Goal: Transaction & Acquisition: Book appointment/travel/reservation

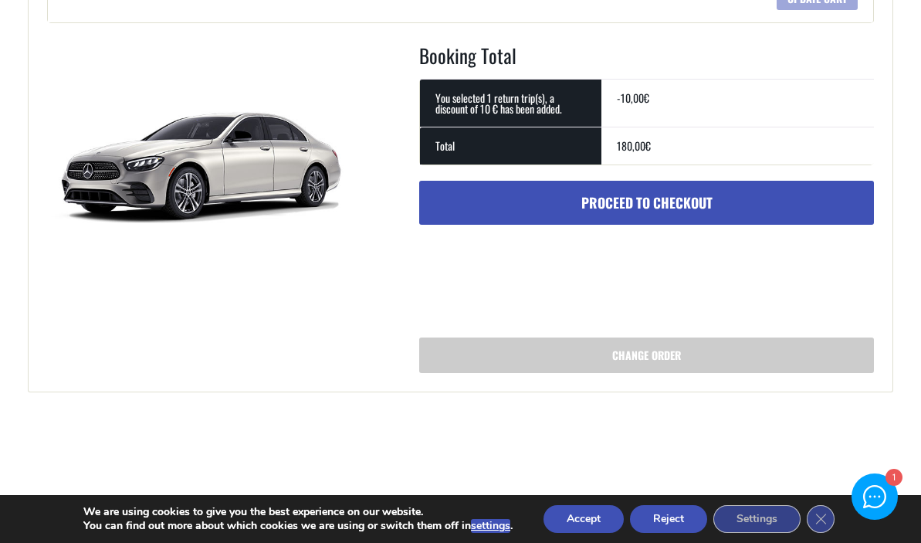
scroll to position [609, 0]
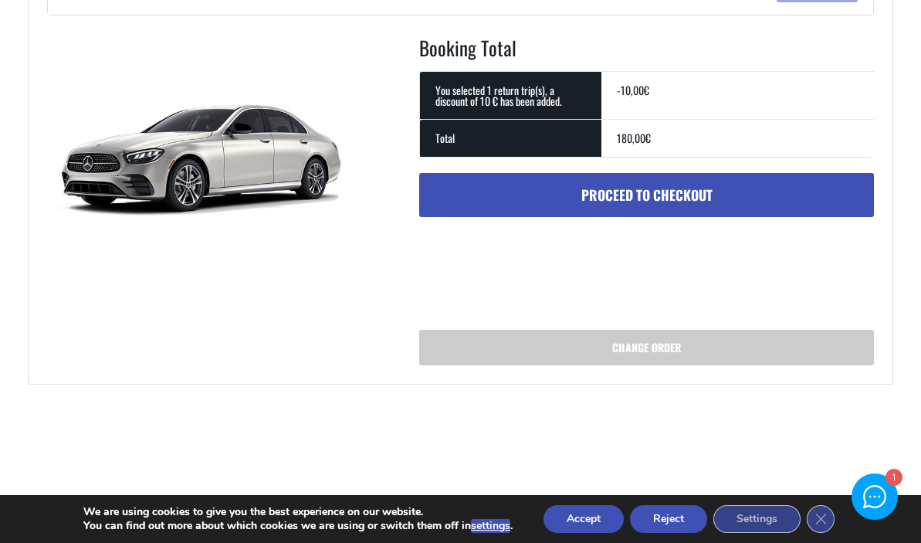
click at [675, 197] on link "Proceed to checkout" at bounding box center [646, 195] width 455 height 45
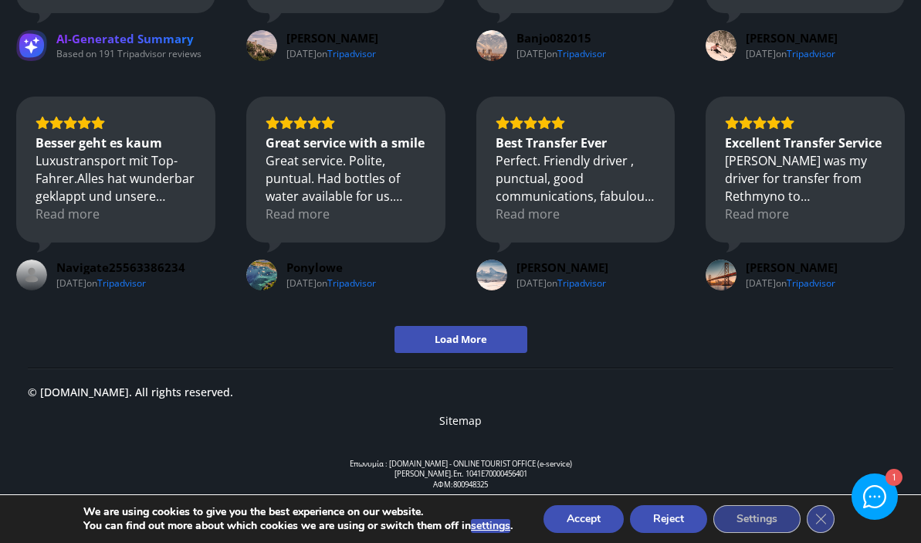
scroll to position [2165, 0]
click at [667, 520] on button "Reject" at bounding box center [668, 519] width 77 height 28
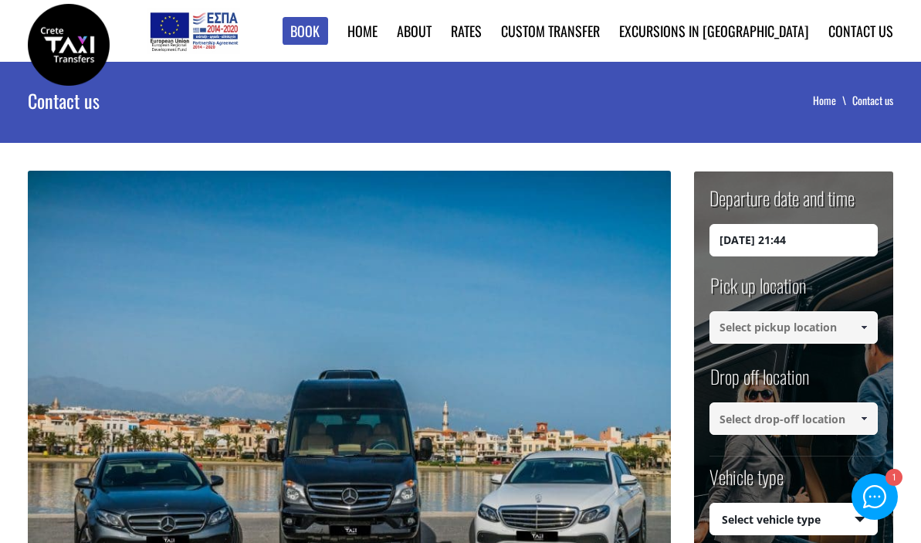
scroll to position [0, 0]
click at [378, 31] on link "Home" at bounding box center [363, 31] width 30 height 20
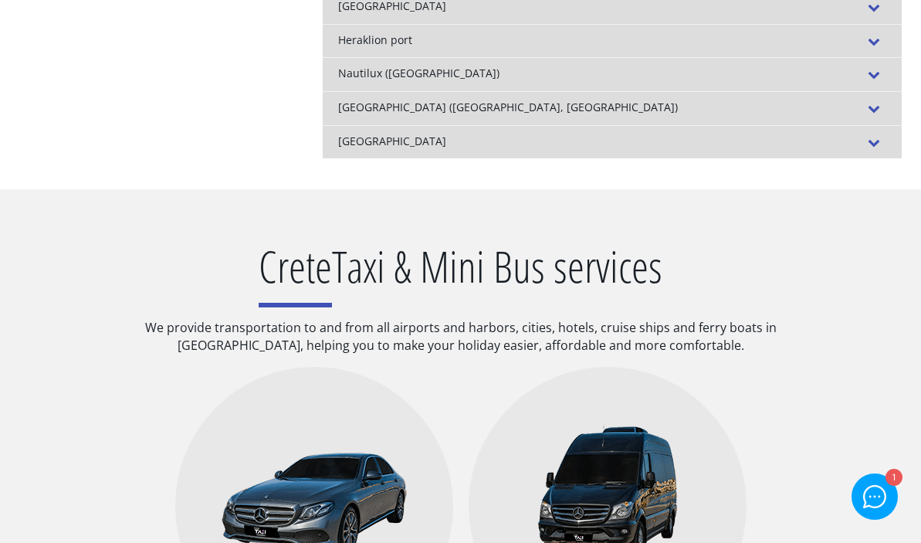
scroll to position [562, 0]
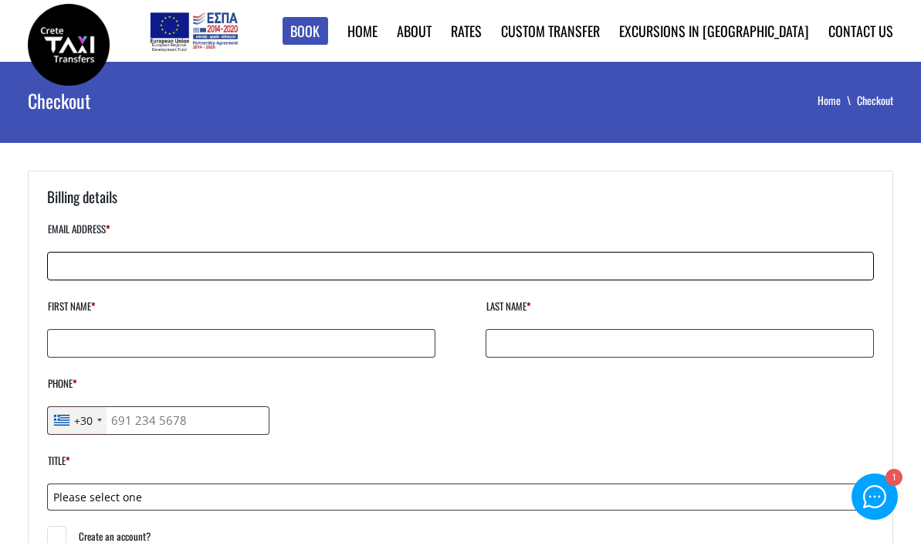
type input "[EMAIL_ADDRESS][DOMAIN_NAME]"
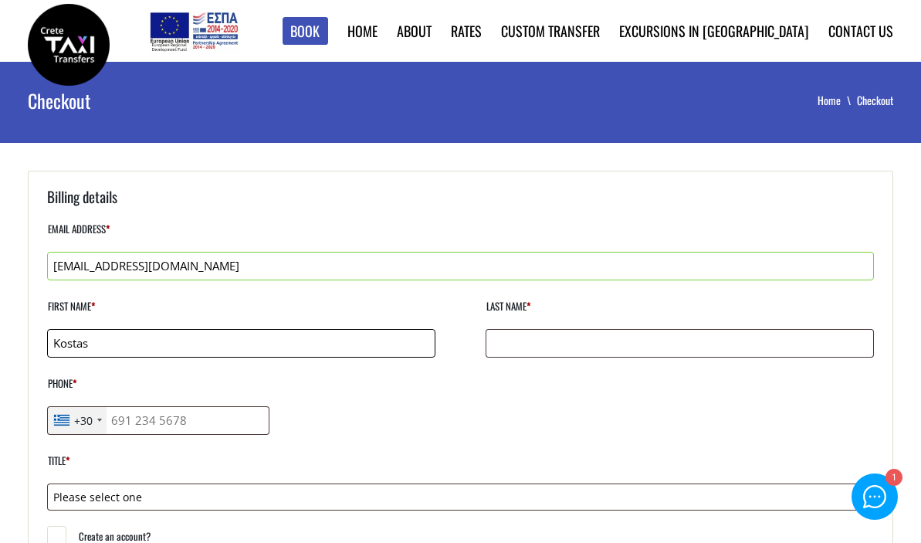
type input "Kostas"
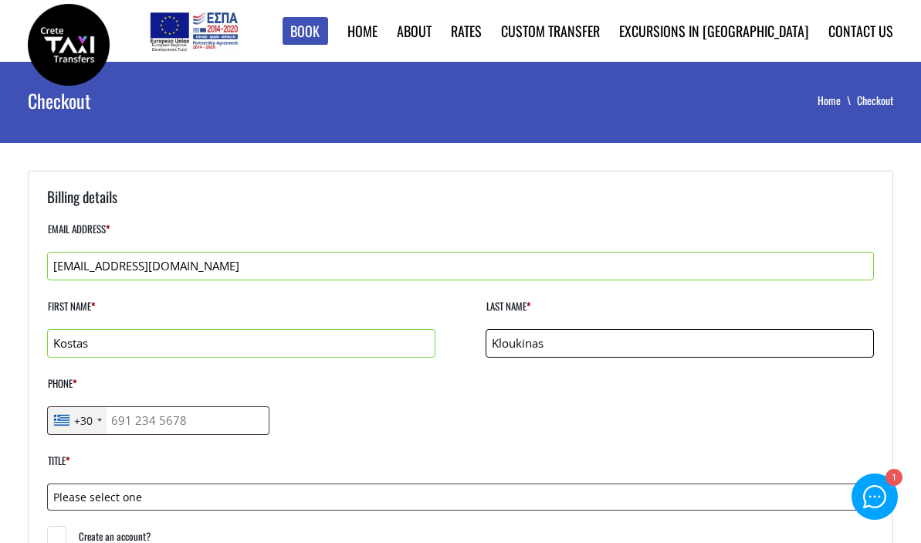
type input "Kloukinas"
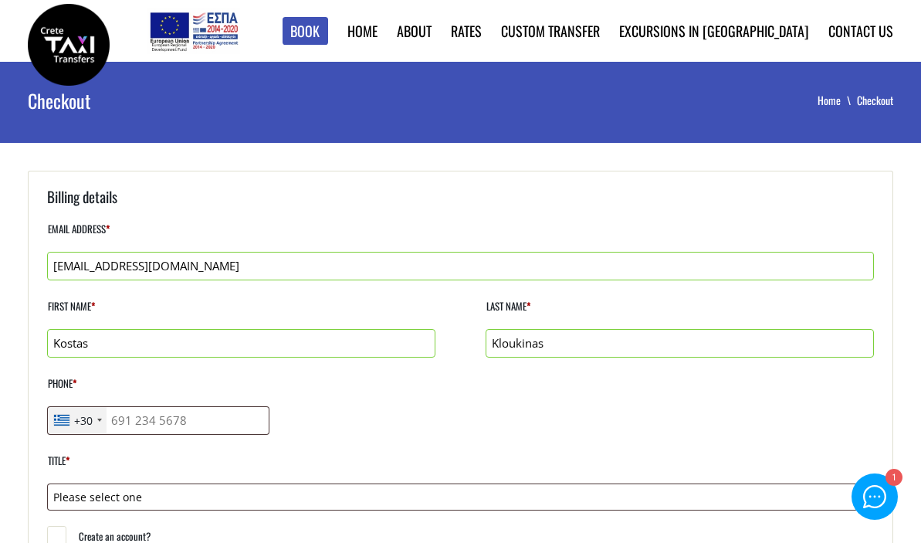
click at [85, 421] on div "+30" at bounding box center [83, 420] width 19 height 16
click at [70, 414] on div "+30" at bounding box center [77, 420] width 59 height 27
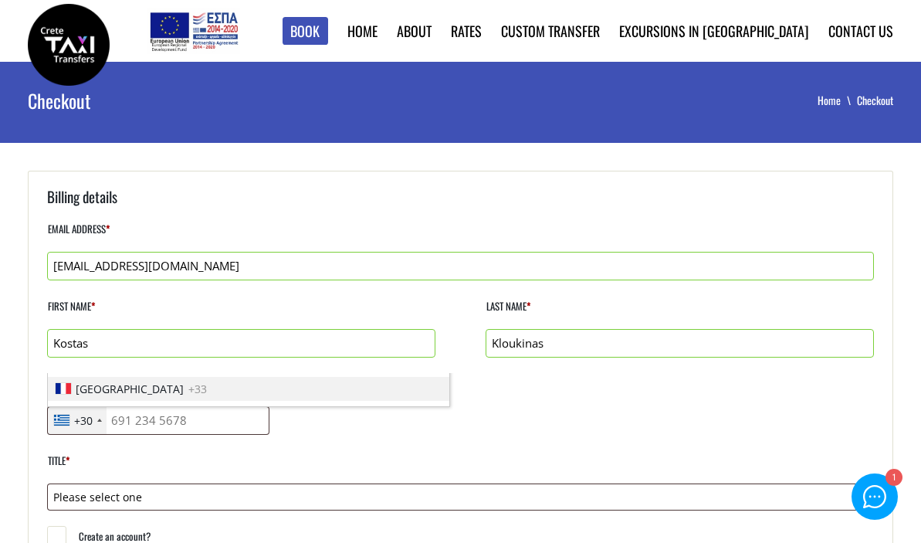
scroll to position [1660, 0]
click at [100, 382] on span "France" at bounding box center [130, 385] width 108 height 16
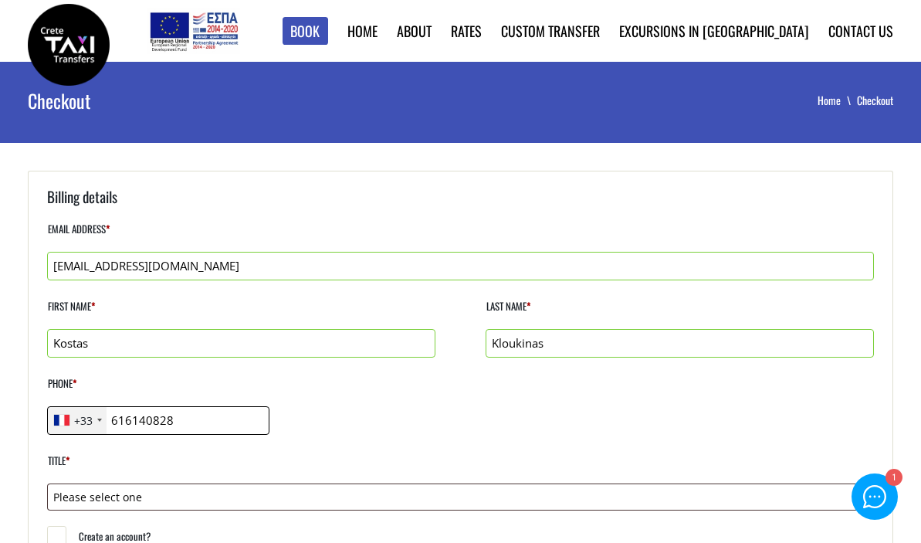
type input "616140828"
select select "mr"
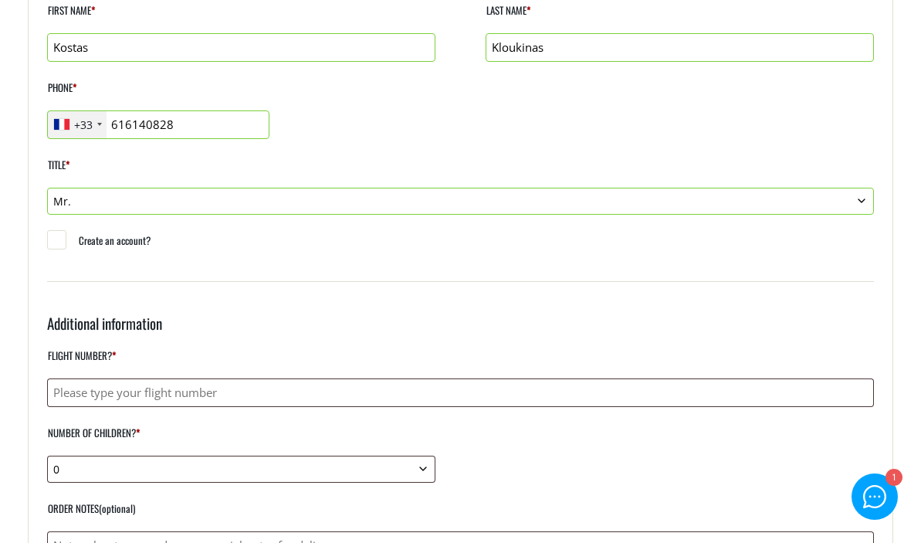
scroll to position [297, 0]
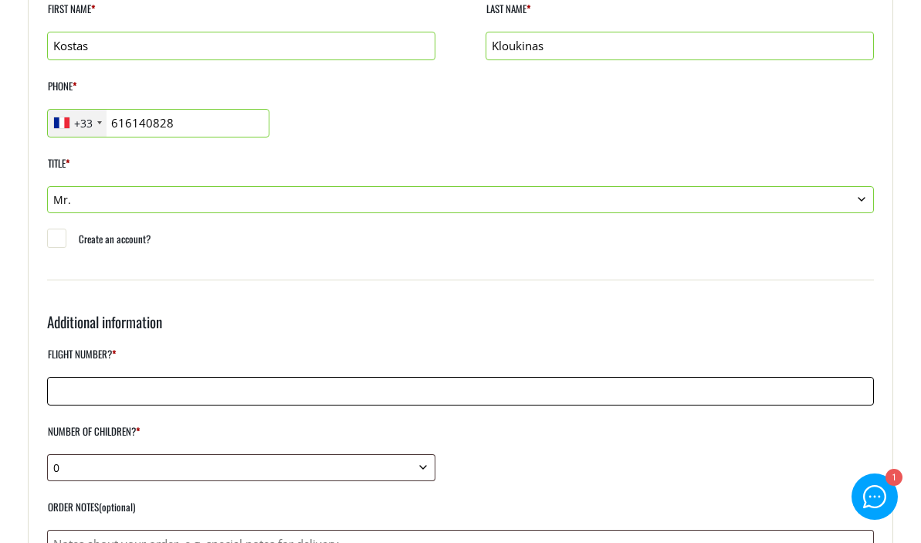
click at [161, 392] on input "Flight number? *" at bounding box center [460, 391] width 827 height 29
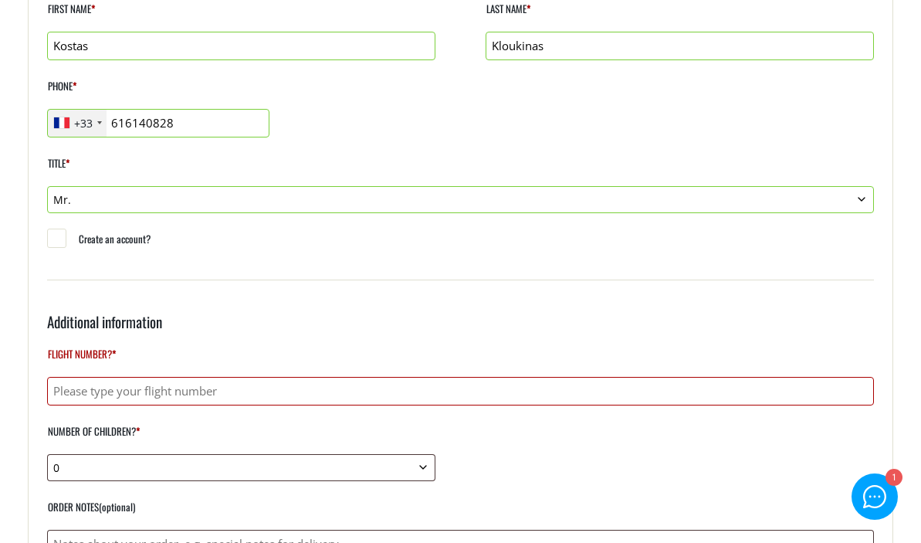
paste input "A3 306"
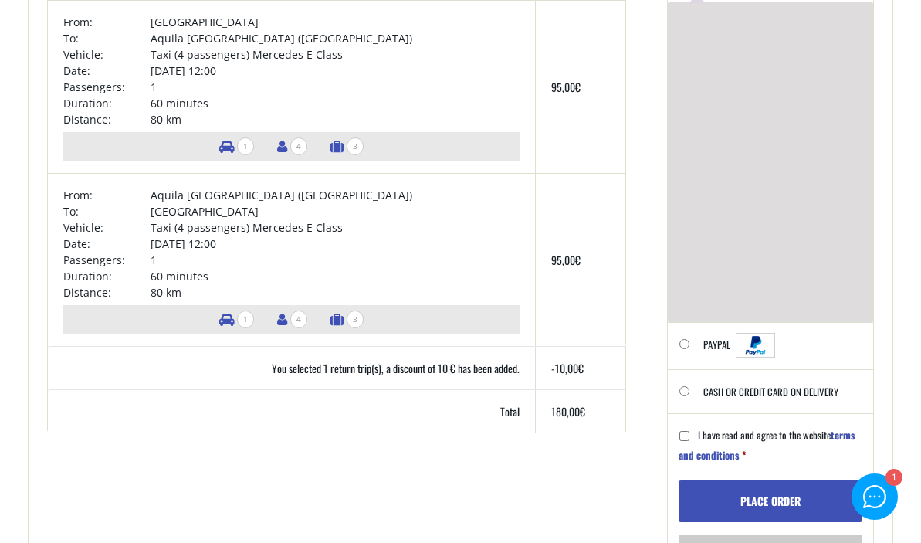
scroll to position [1016, 0]
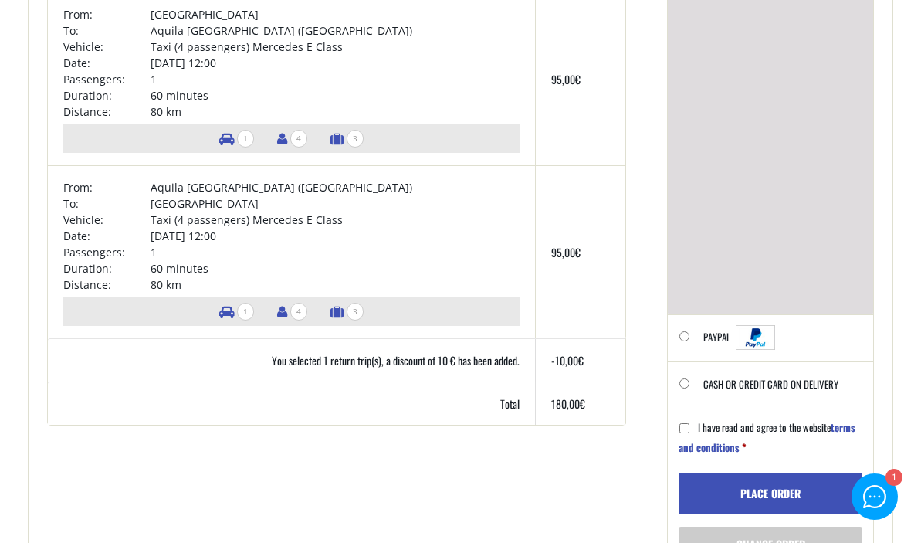
type input "A3 306"
click at [684, 388] on input "Cash or Credit Card on delivery" at bounding box center [685, 383] width 10 height 10
radio input "true"
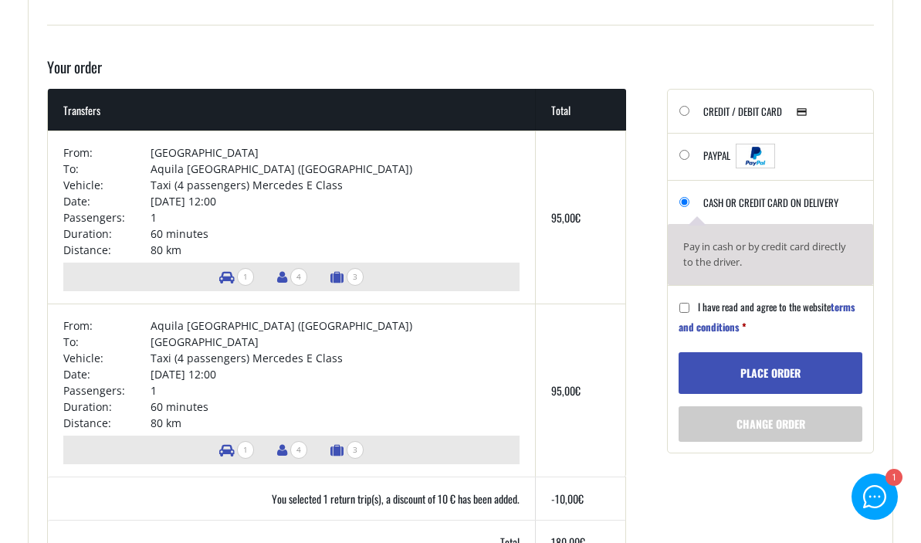
scroll to position [853, 0]
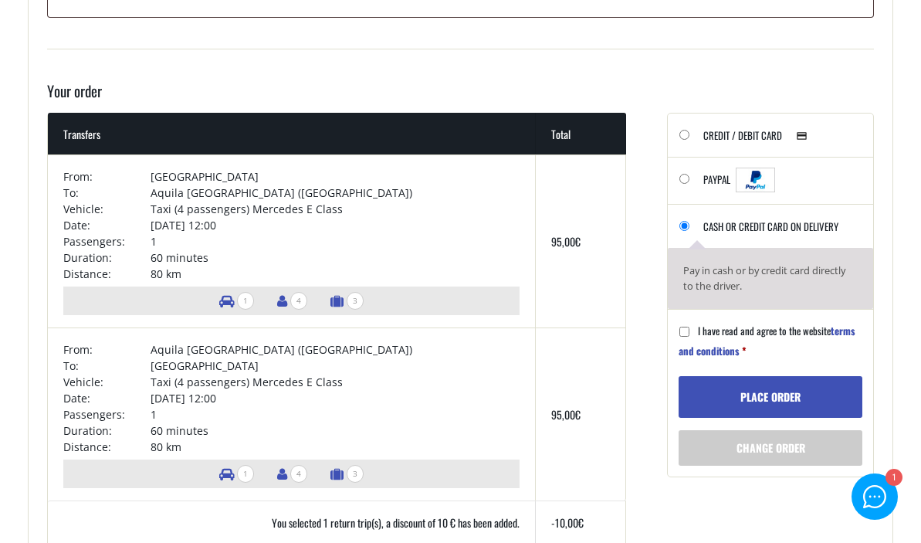
click at [685, 327] on input "I have read and agree to the website terms and conditions *" at bounding box center [685, 332] width 10 height 10
checkbox input "true"
click at [784, 395] on button "Place order" at bounding box center [771, 397] width 184 height 42
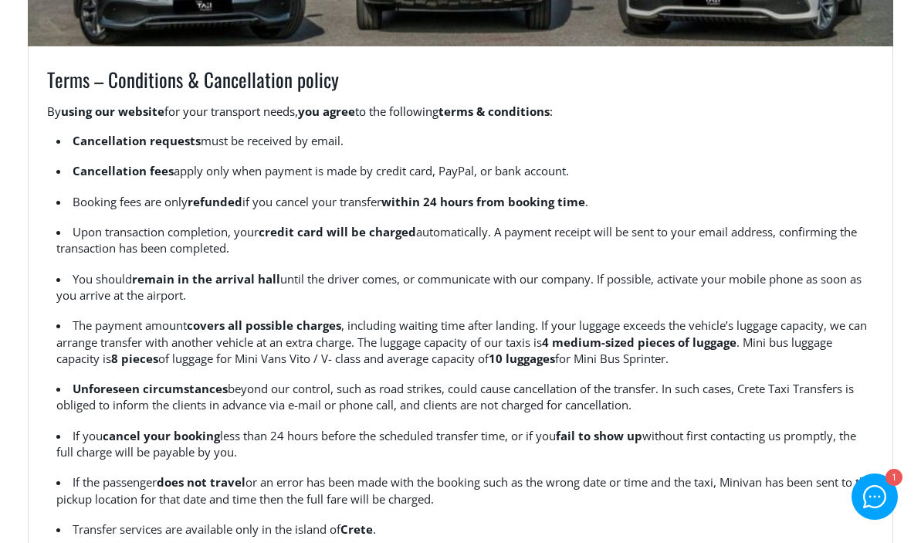
scroll to position [380, 0]
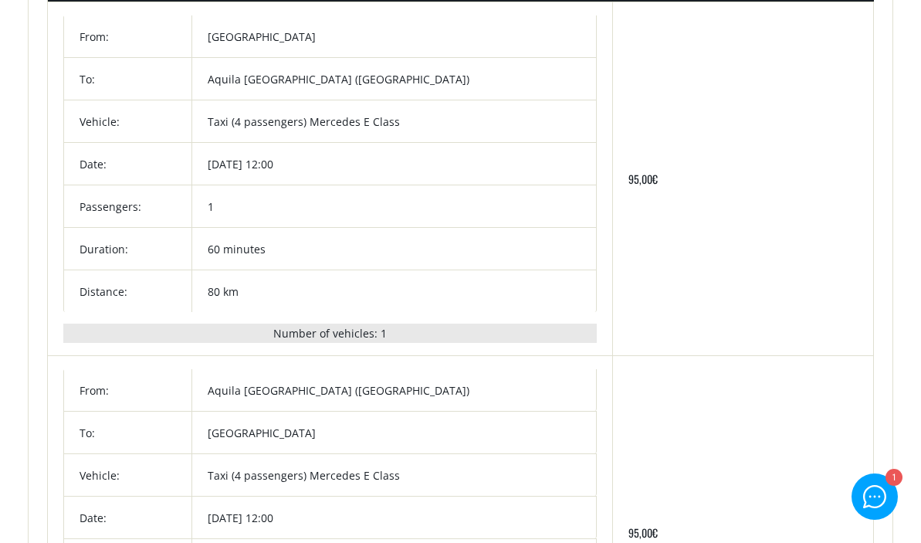
scroll to position [364, 0]
